Goal: Task Accomplishment & Management: Manage account settings

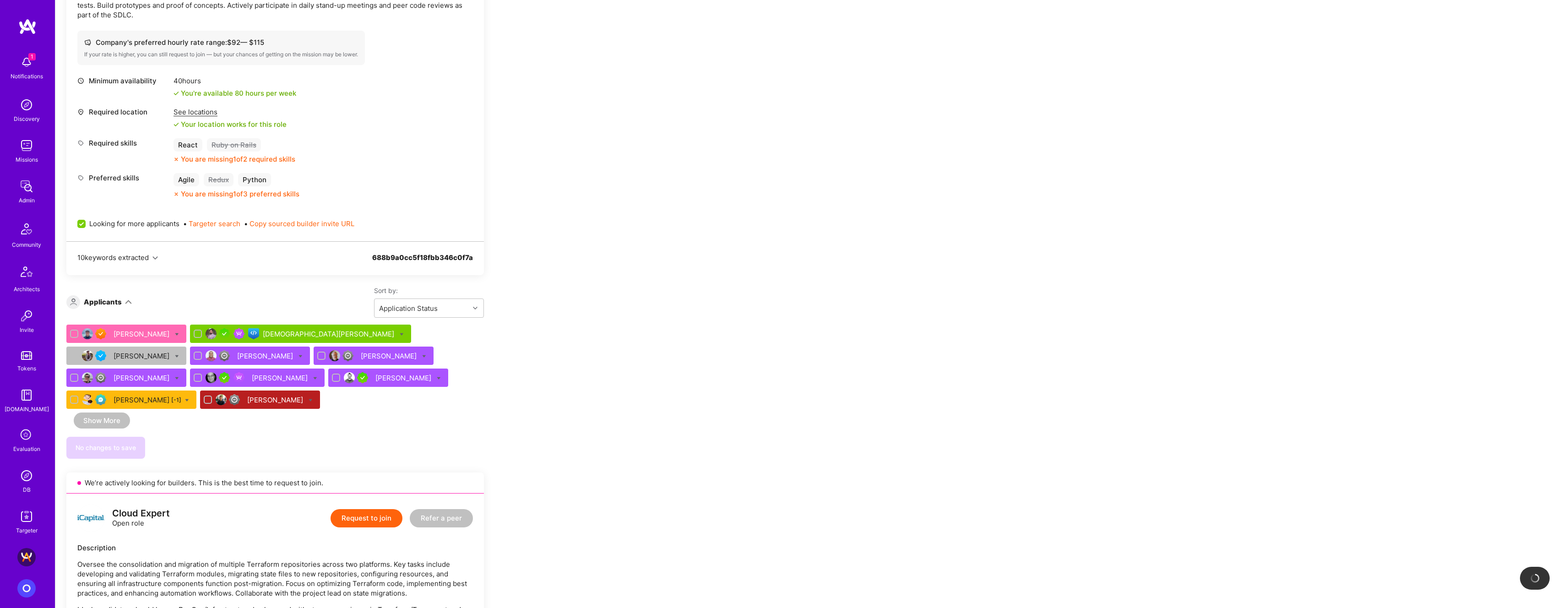
scroll to position [510, 0]
click at [175, 334] on icon at bounding box center [177, 334] width 4 height 4
checkbox input "true"
click at [205, 450] on span "Exclusive" at bounding box center [220, 448] width 30 height 10
click at [200, 450] on input "Exclusive" at bounding box center [198, 448] width 7 height 7
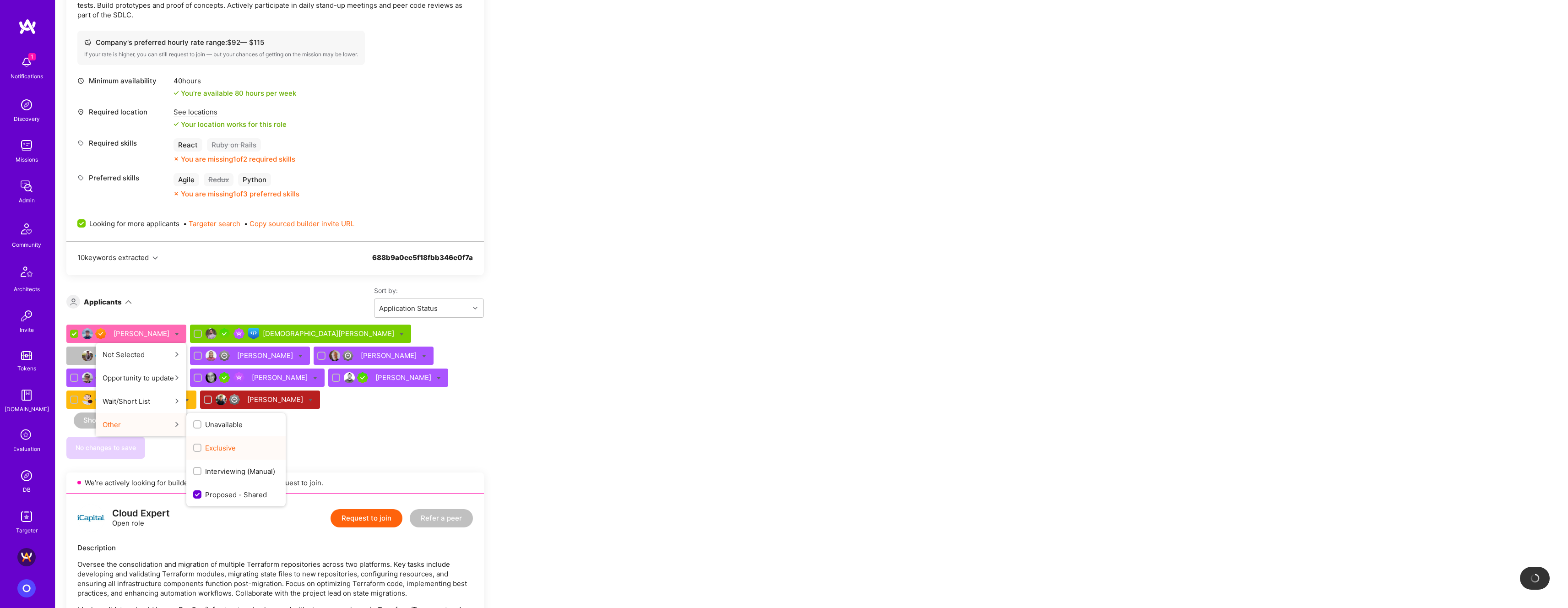
checkbox input "true"
checkbox input "false"
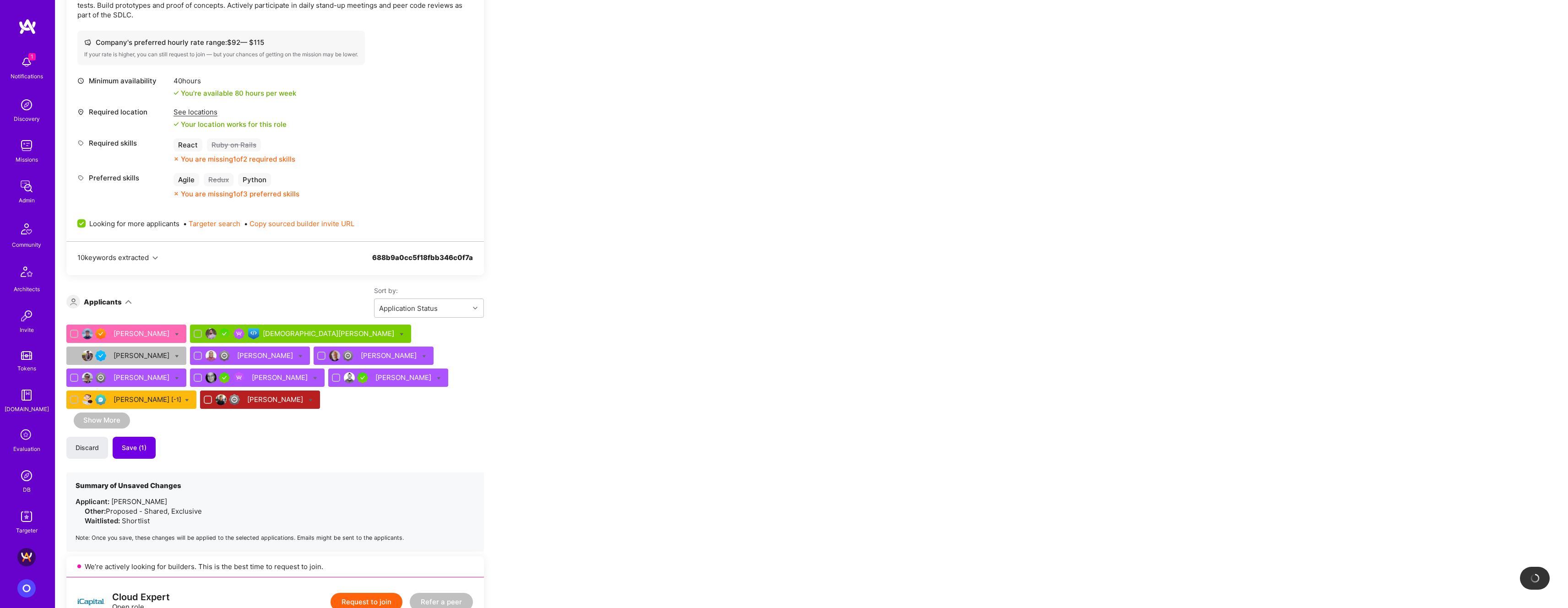
drag, startPoint x: 564, startPoint y: 426, endPoint x: 559, endPoint y: 429, distance: 5.8
click at [117, 448] on button "Save (1)" at bounding box center [134, 448] width 43 height 22
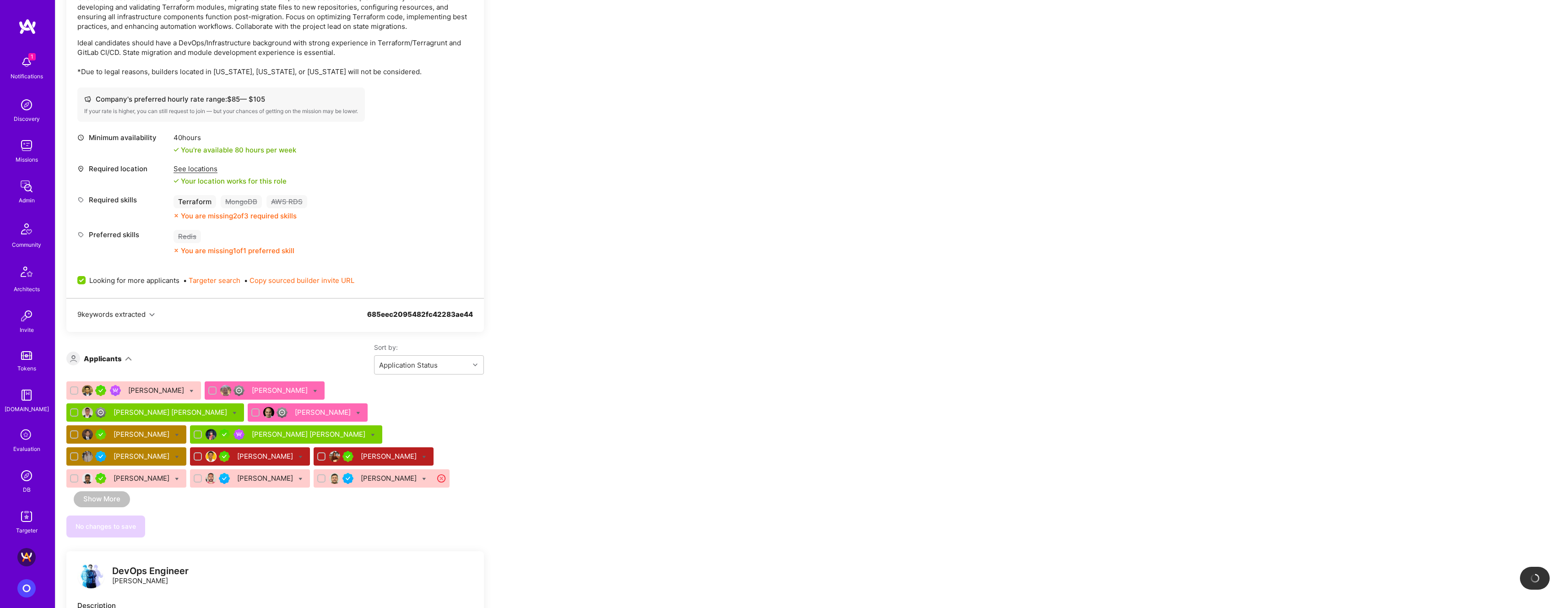
scroll to position [1074, 0]
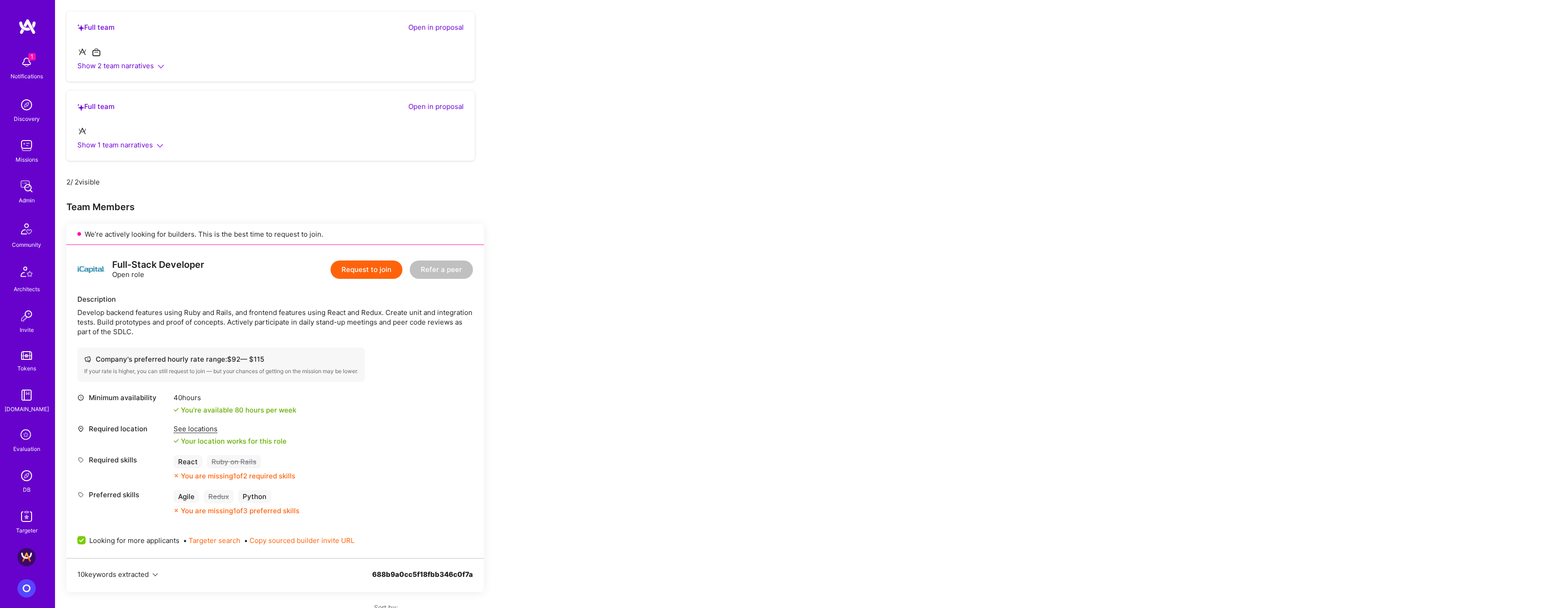
scroll to position [0, 0]
